Goal: Transaction & Acquisition: Purchase product/service

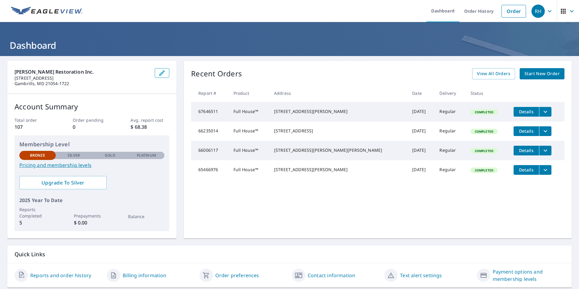
click at [539, 73] on span "Start New Order" at bounding box center [542, 74] width 35 height 8
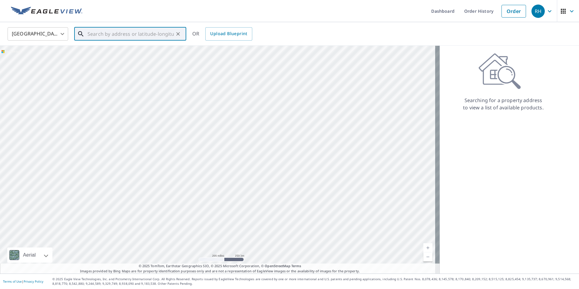
click at [134, 37] on input "text" at bounding box center [131, 33] width 86 height 17
click at [110, 55] on p "[GEOGRAPHIC_DATA]" at bounding box center [133, 58] width 95 height 6
type input "[STREET_ADDRESS]"
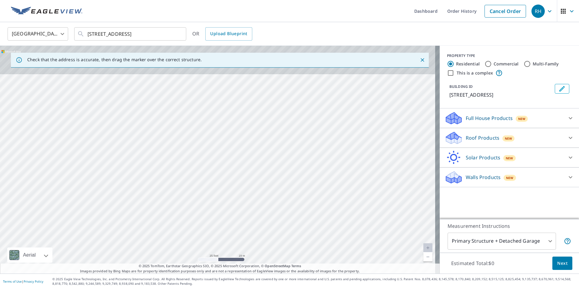
drag, startPoint x: 213, startPoint y: 133, endPoint x: 221, endPoint y: 221, distance: 87.9
click at [221, 220] on div "[STREET_ADDRESS]" at bounding box center [220, 160] width 440 height 228
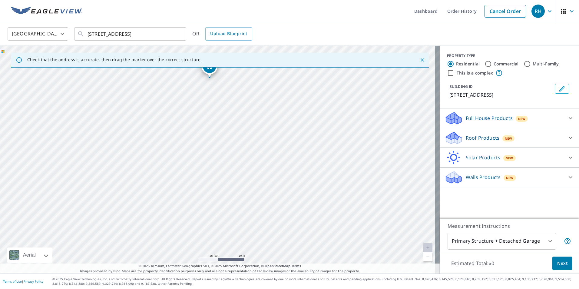
drag, startPoint x: 217, startPoint y: 186, endPoint x: 217, endPoint y: 190, distance: 3.6
click at [217, 189] on div "[STREET_ADDRESS]" at bounding box center [220, 160] width 440 height 228
click at [479, 118] on p "Full House Products" at bounding box center [489, 118] width 47 height 7
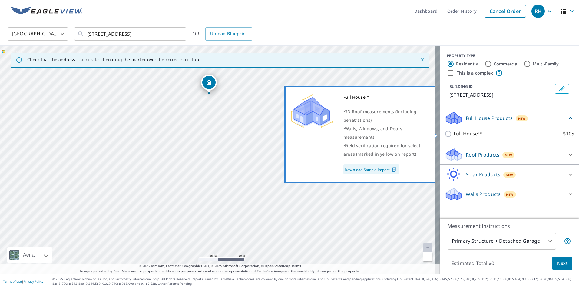
click at [454, 134] on p "Full House™" at bounding box center [468, 134] width 28 height 8
click at [451, 134] on input "Full House™ $105" at bounding box center [449, 133] width 9 height 7
checkbox input "true"
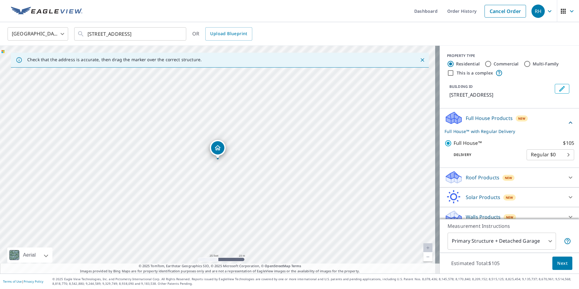
click at [558, 262] on span "Next" at bounding box center [562, 264] width 10 height 8
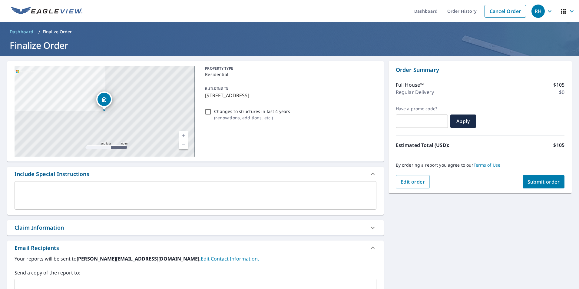
click at [536, 183] on span "Submit order" at bounding box center [544, 181] width 32 height 7
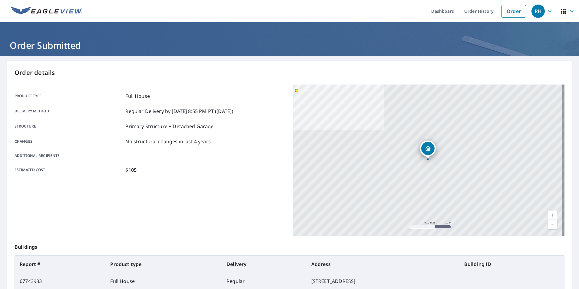
drag, startPoint x: 156, startPoint y: 0, endPoint x: 352, endPoint y: 6, distance: 196.1
click at [352, 6] on ul "Dashboard Order History Order" at bounding box center [307, 11] width 443 height 22
click at [512, 13] on link "Order" at bounding box center [514, 11] width 25 height 13
